Goal: Task Accomplishment & Management: Use online tool/utility

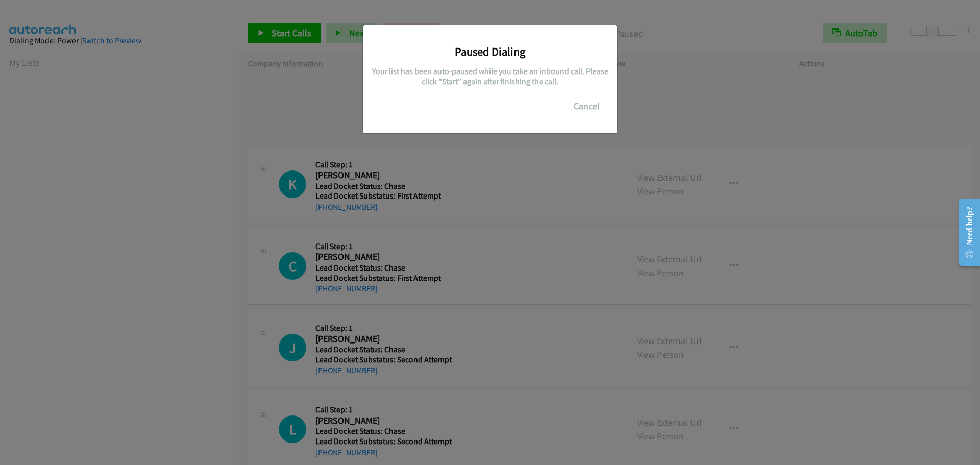
click at [69, 73] on div "Paused Dialing Your list has been auto-paused while you take an inbound call. P…" at bounding box center [490, 237] width 980 height 456
click at [586, 109] on button "Cancel" at bounding box center [586, 106] width 45 height 20
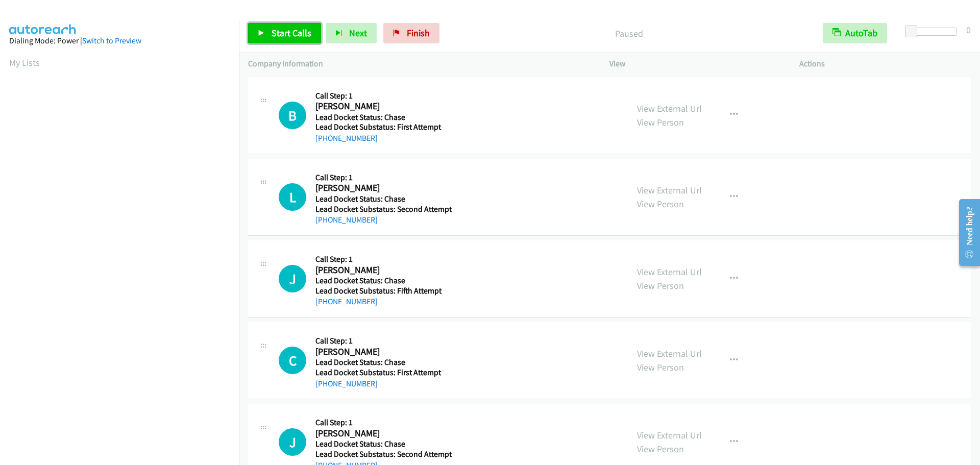
drag, startPoint x: 286, startPoint y: 31, endPoint x: 300, endPoint y: 29, distance: 14.4
click at [286, 31] on span "Start Calls" at bounding box center [291, 33] width 40 height 12
click at [12, 64] on link "My Lists" at bounding box center [24, 63] width 31 height 12
click at [291, 33] on span "Start Calls" at bounding box center [291, 33] width 40 height 12
drag, startPoint x: 0, startPoint y: 0, endPoint x: 714, endPoint y: 124, distance: 725.0
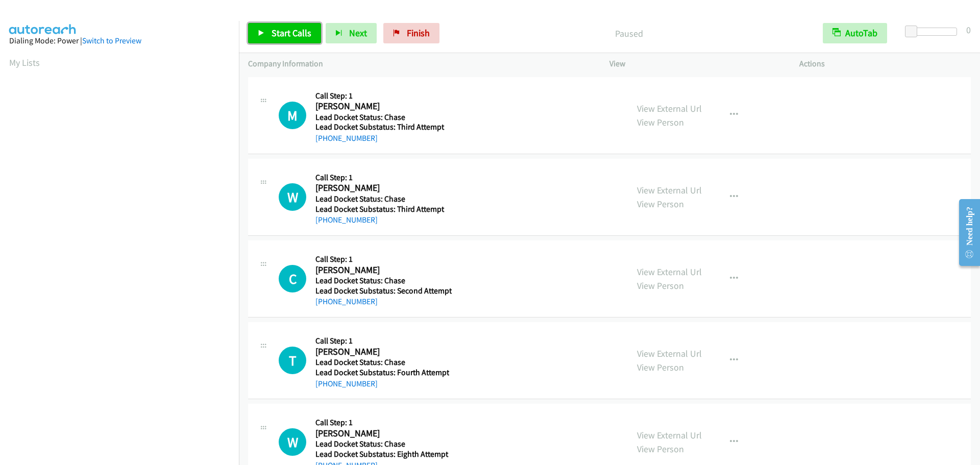
drag, startPoint x: 714, startPoint y: 124, endPoint x: 286, endPoint y: 30, distance: 438.9
click at [286, 30] on span "Start Calls" at bounding box center [291, 33] width 40 height 12
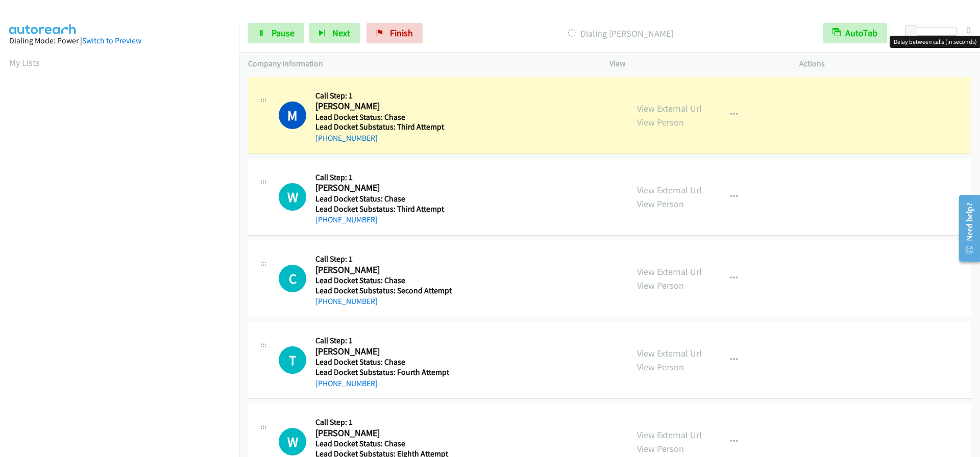
click at [931, 28] on div at bounding box center [933, 32] width 47 height 8
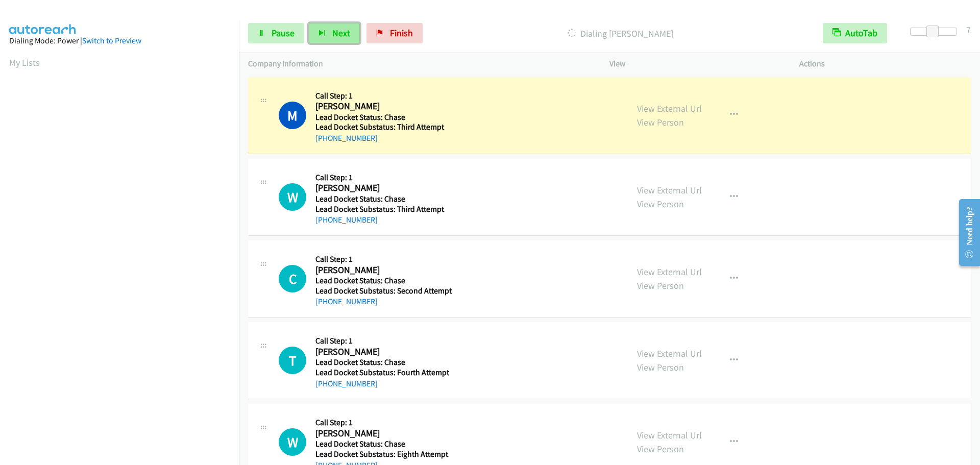
click at [329, 37] on button "Next" at bounding box center [334, 33] width 51 height 20
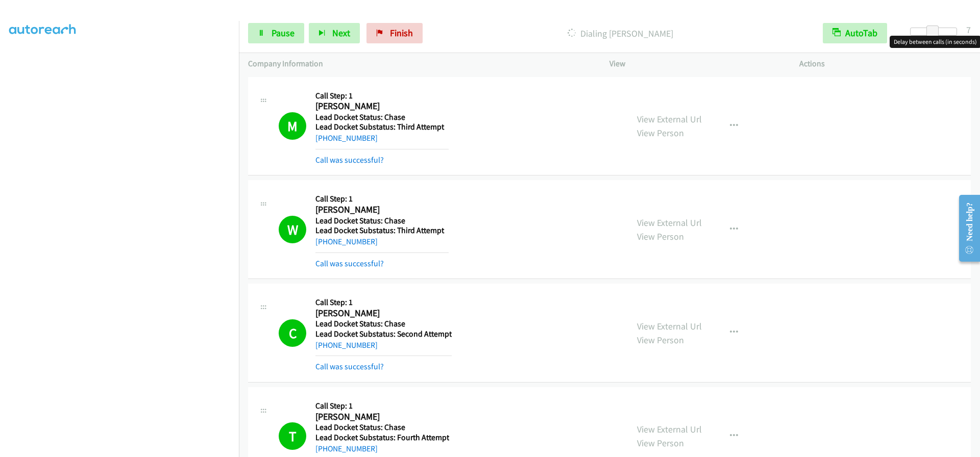
click at [954, 32] on div at bounding box center [933, 32] width 47 height 8
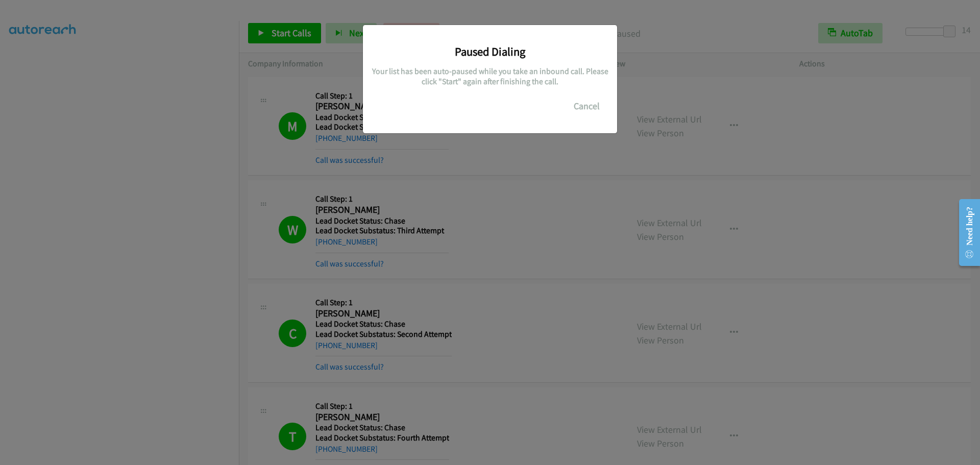
click at [240, 98] on div "Paused Dialing Your list has been auto-paused while you take an inbound call. P…" at bounding box center [490, 237] width 980 height 456
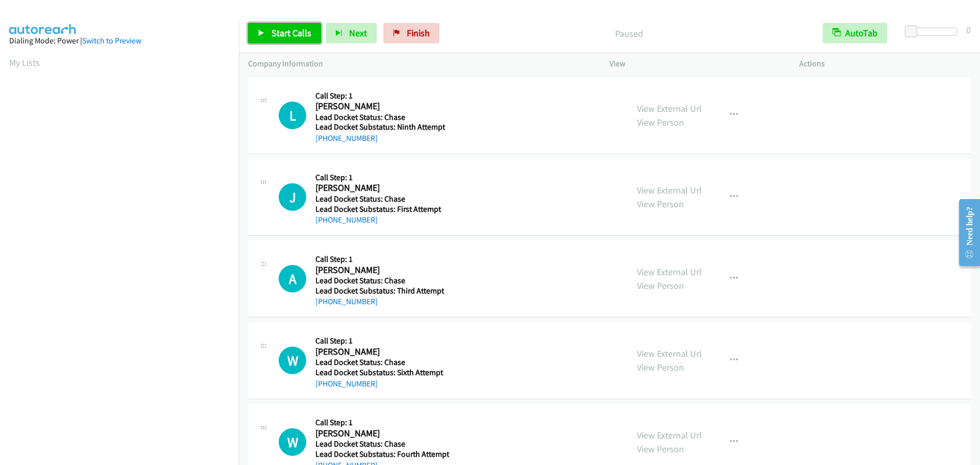
click at [298, 34] on span "Start Calls" at bounding box center [291, 33] width 40 height 12
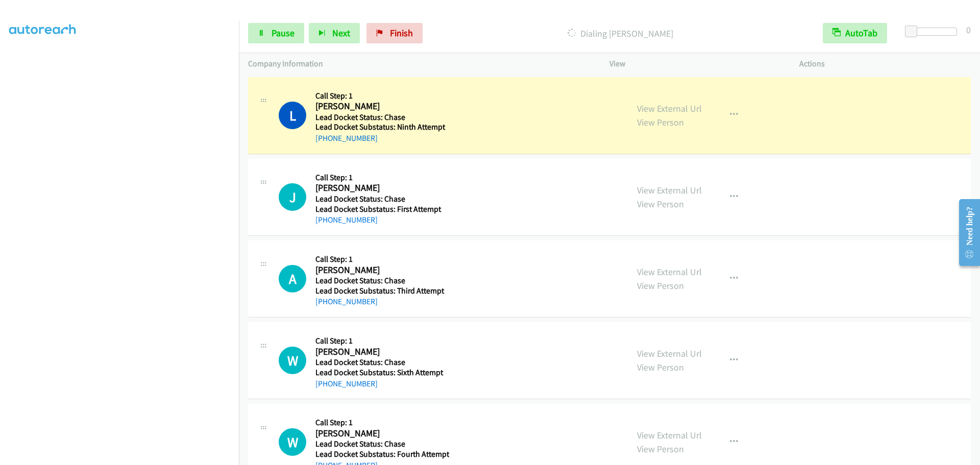
scroll to position [107, 0]
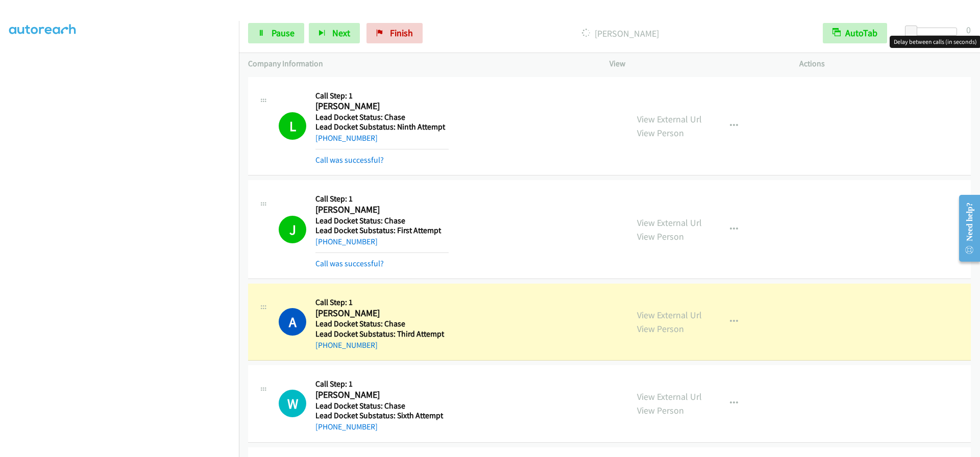
drag, startPoint x: 936, startPoint y: 31, endPoint x: 939, endPoint y: 39, distance: 8.1
click at [936, 31] on div at bounding box center [933, 32] width 47 height 8
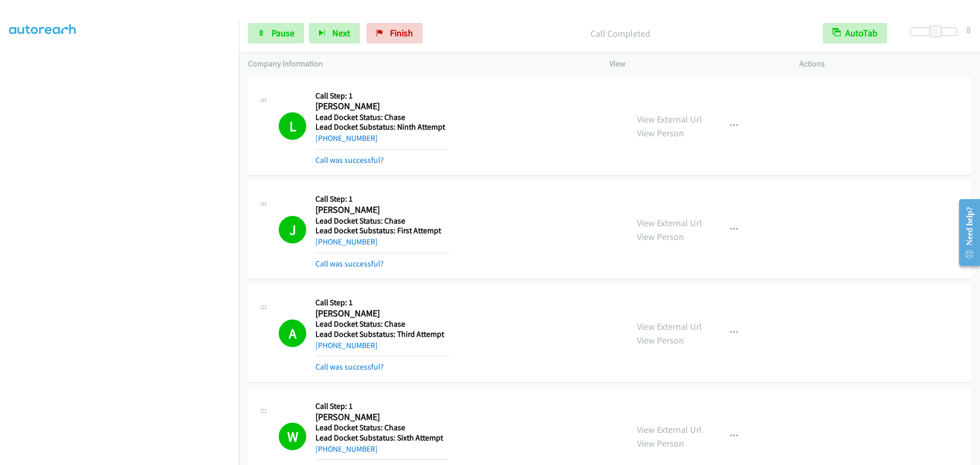
click at [957, 28] on div at bounding box center [932, 36] width 65 height 16
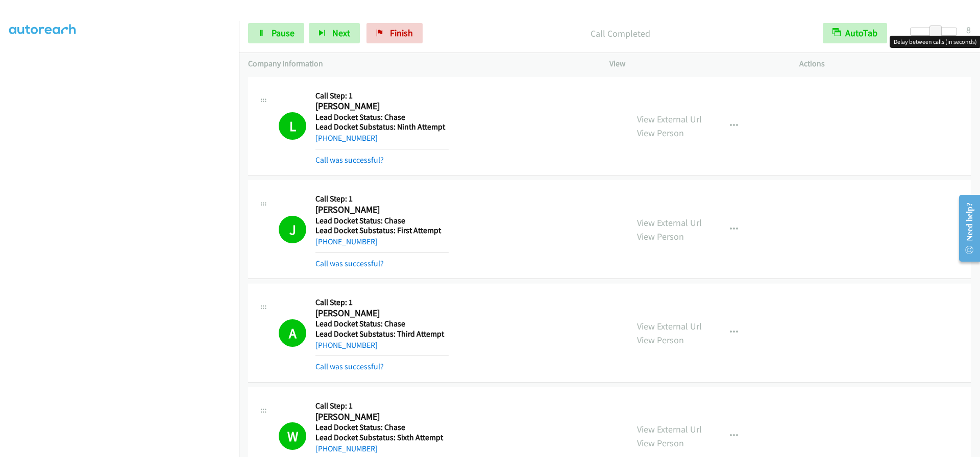
click at [950, 32] on div at bounding box center [933, 32] width 47 height 8
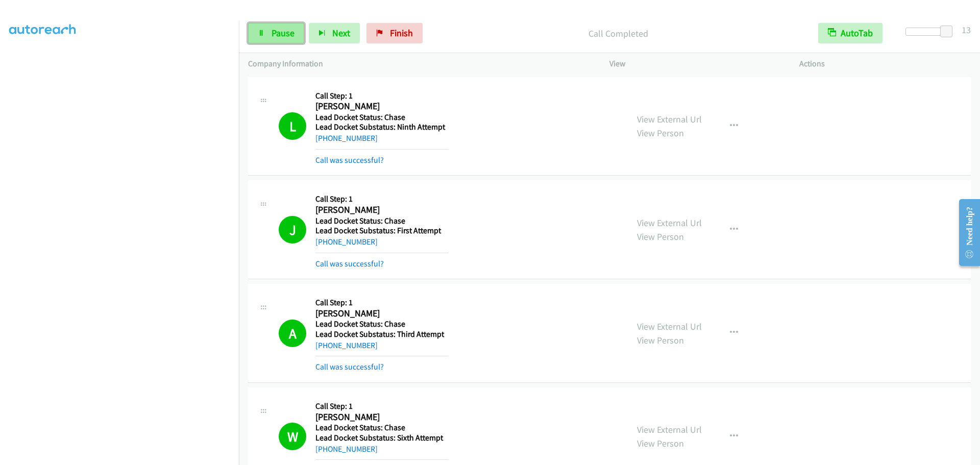
click at [285, 30] on span "Pause" at bounding box center [282, 33] width 23 height 12
drag, startPoint x: 303, startPoint y: 17, endPoint x: 298, endPoint y: 23, distance: 8.0
click at [298, 23] on div "Start Calls Pause Next Finish Paused AutoTab AutoTab 13" at bounding box center [609, 33] width 741 height 39
click at [290, 31] on span "Start Calls" at bounding box center [291, 33] width 40 height 12
click at [934, 31] on div at bounding box center [928, 32] width 47 height 8
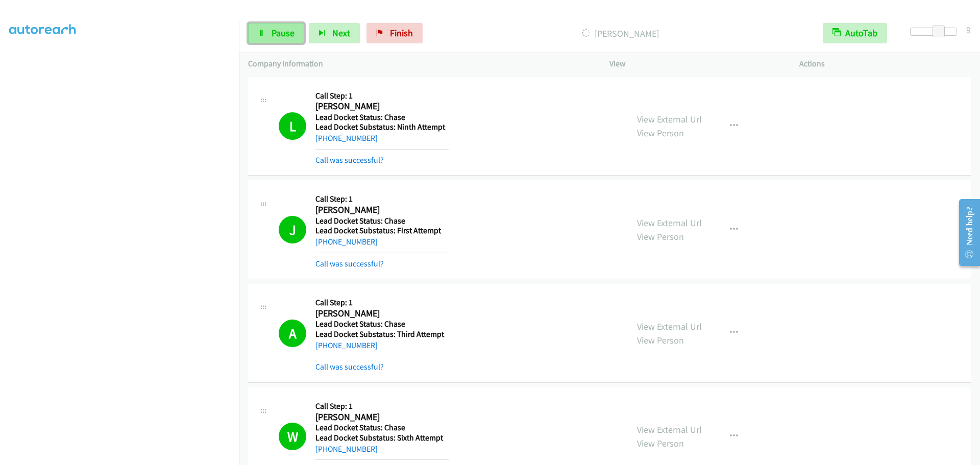
click at [270, 34] on link "Pause" at bounding box center [276, 33] width 56 height 20
click at [271, 33] on span "Start Calls" at bounding box center [291, 33] width 40 height 12
click at [264, 29] on link "Pause" at bounding box center [276, 33] width 56 height 20
click at [258, 29] on link "Start Calls" at bounding box center [284, 33] width 73 height 20
click at [263, 36] on icon at bounding box center [261, 33] width 7 height 7
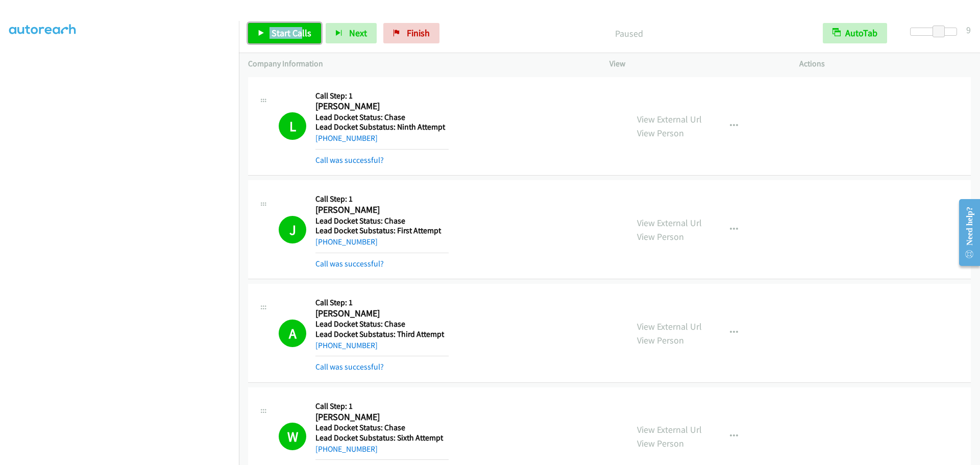
click at [263, 36] on icon at bounding box center [261, 33] width 7 height 7
